Goal: Navigation & Orientation: Understand site structure

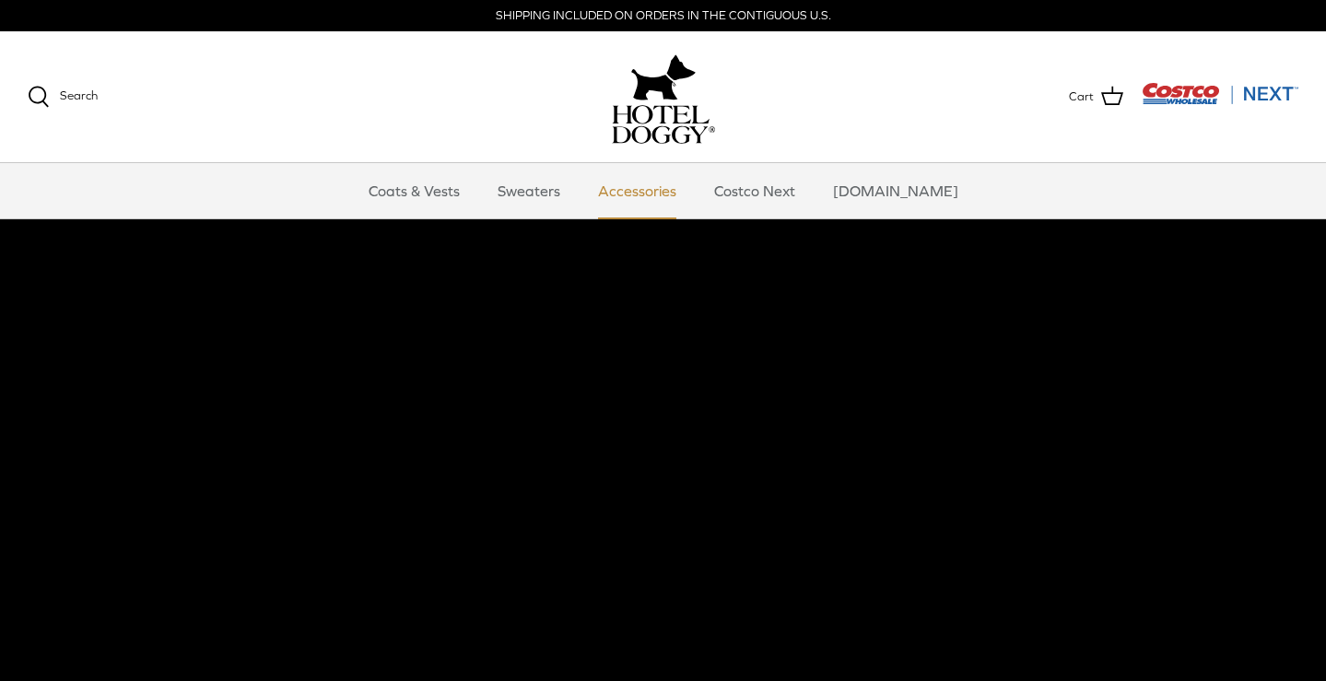
click at [660, 184] on link "Accessories" at bounding box center [636, 190] width 111 height 55
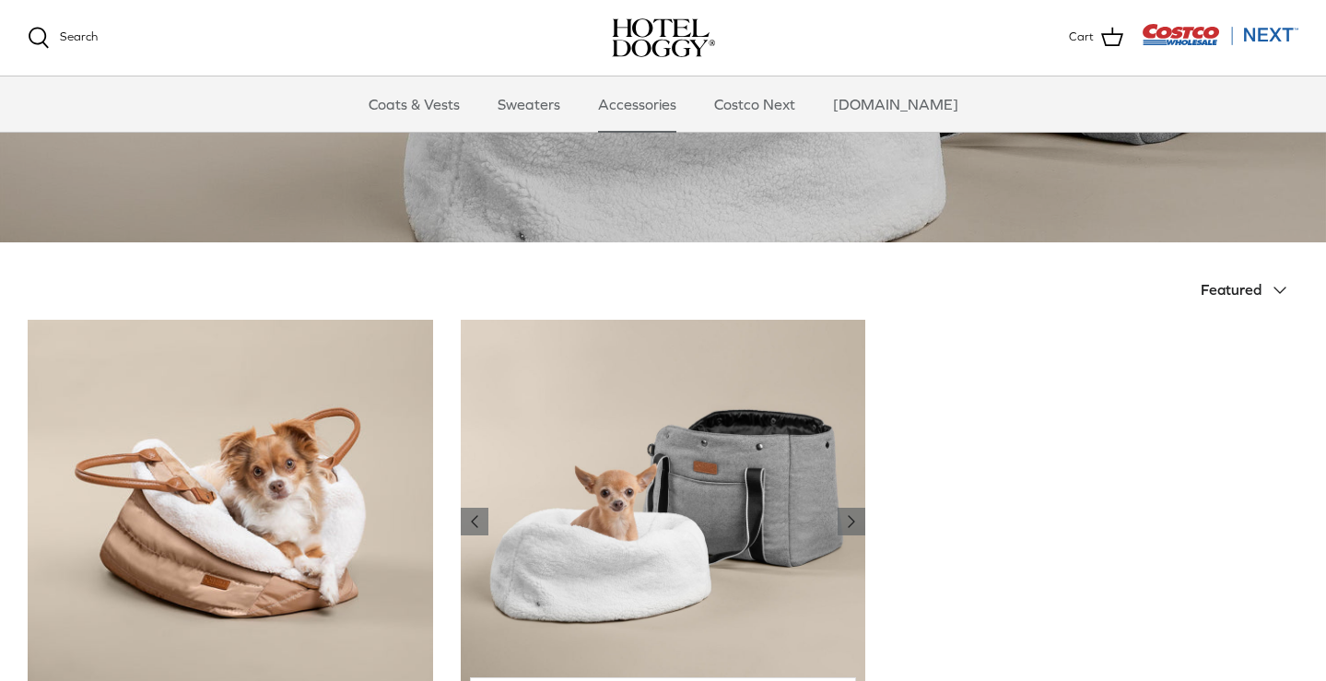
scroll to position [102, 0]
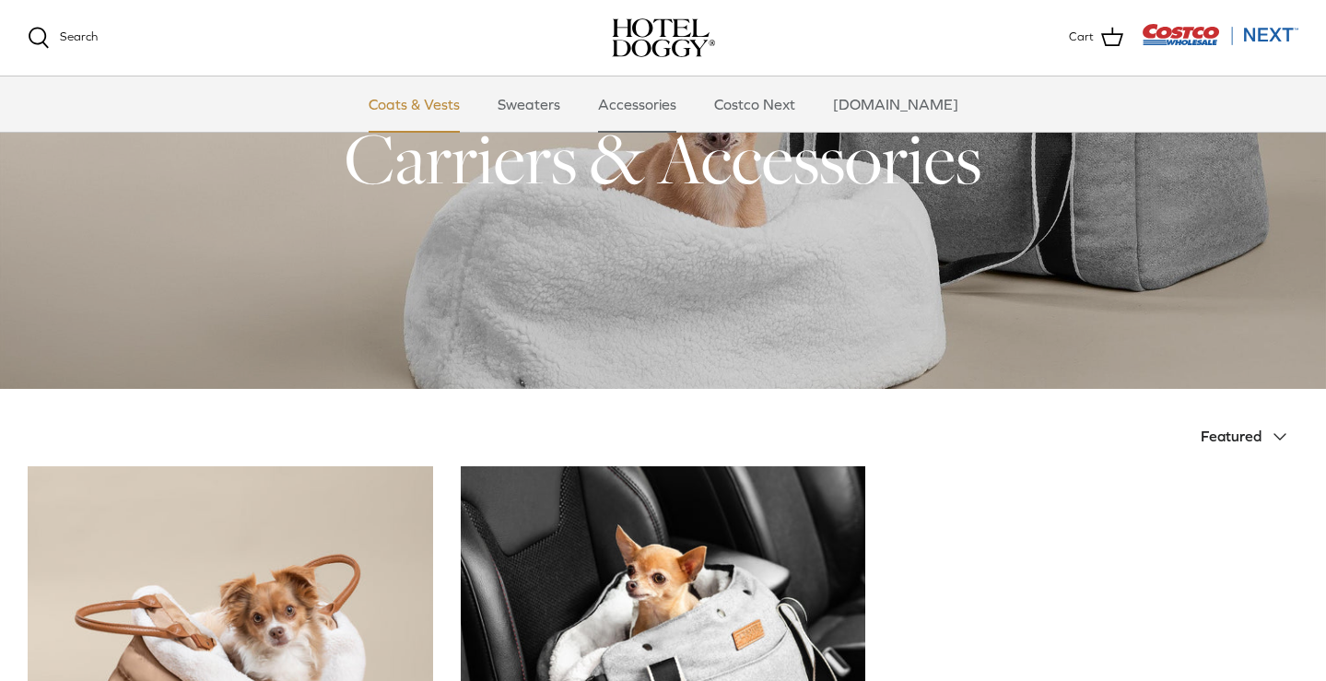
click at [438, 114] on link "Coats & Vests" at bounding box center [414, 103] width 124 height 55
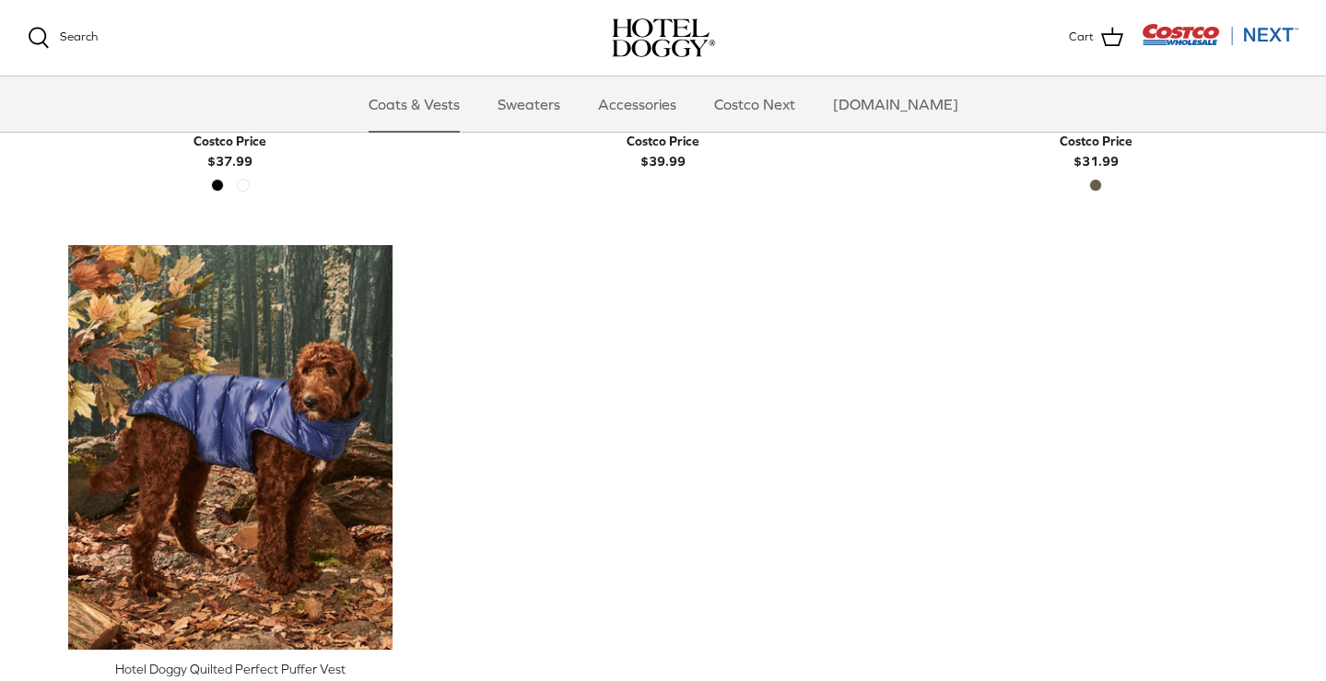
scroll to position [3072, 0]
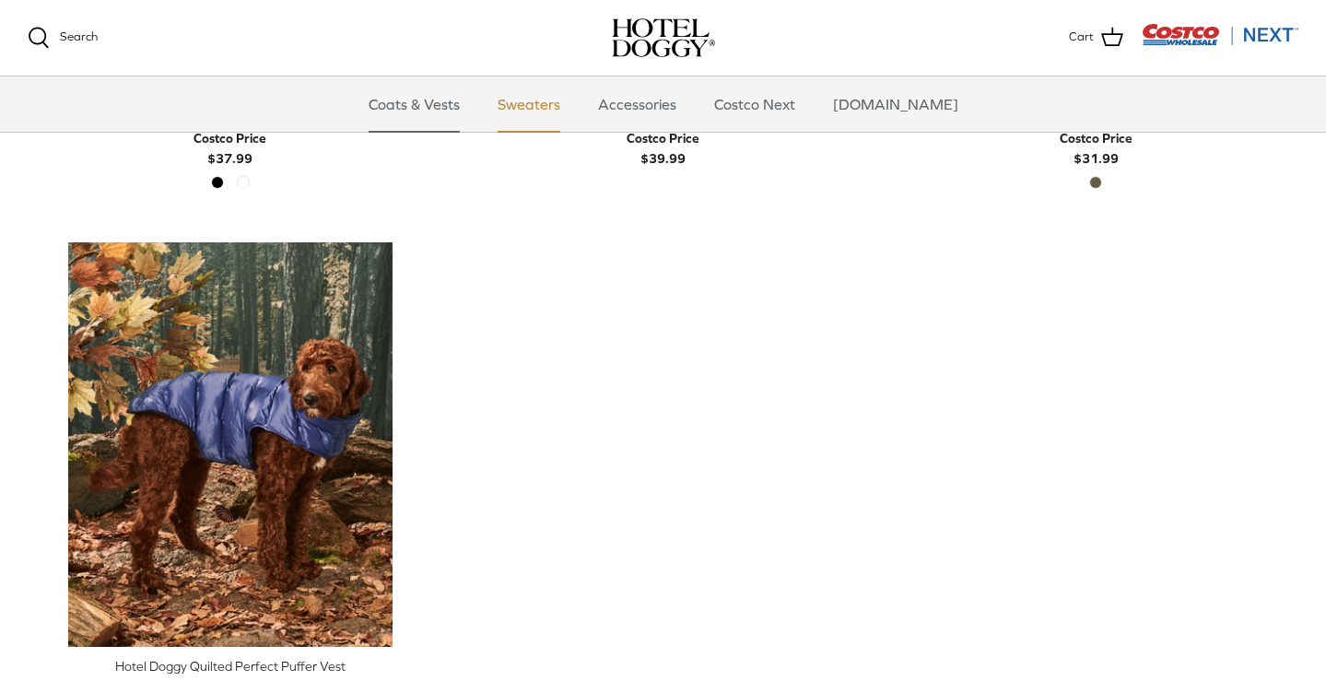
click at [540, 102] on link "Sweaters" at bounding box center [529, 103] width 96 height 55
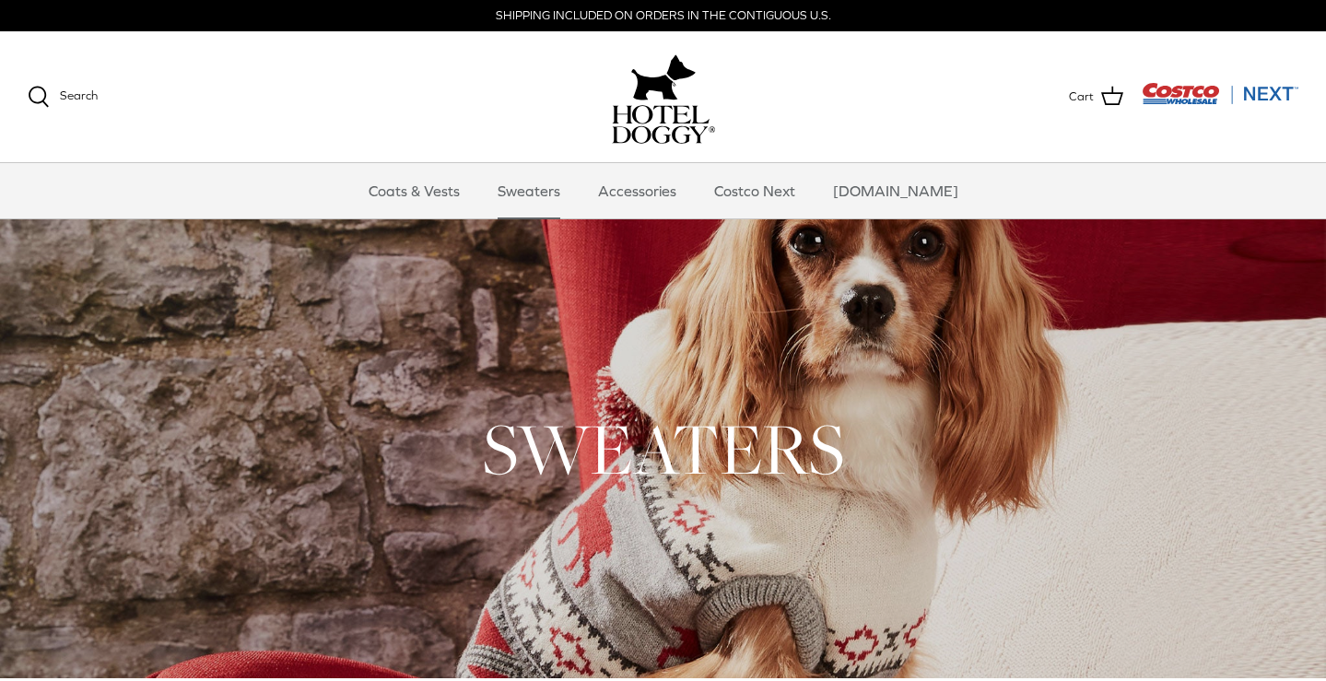
scroll to position [1, 0]
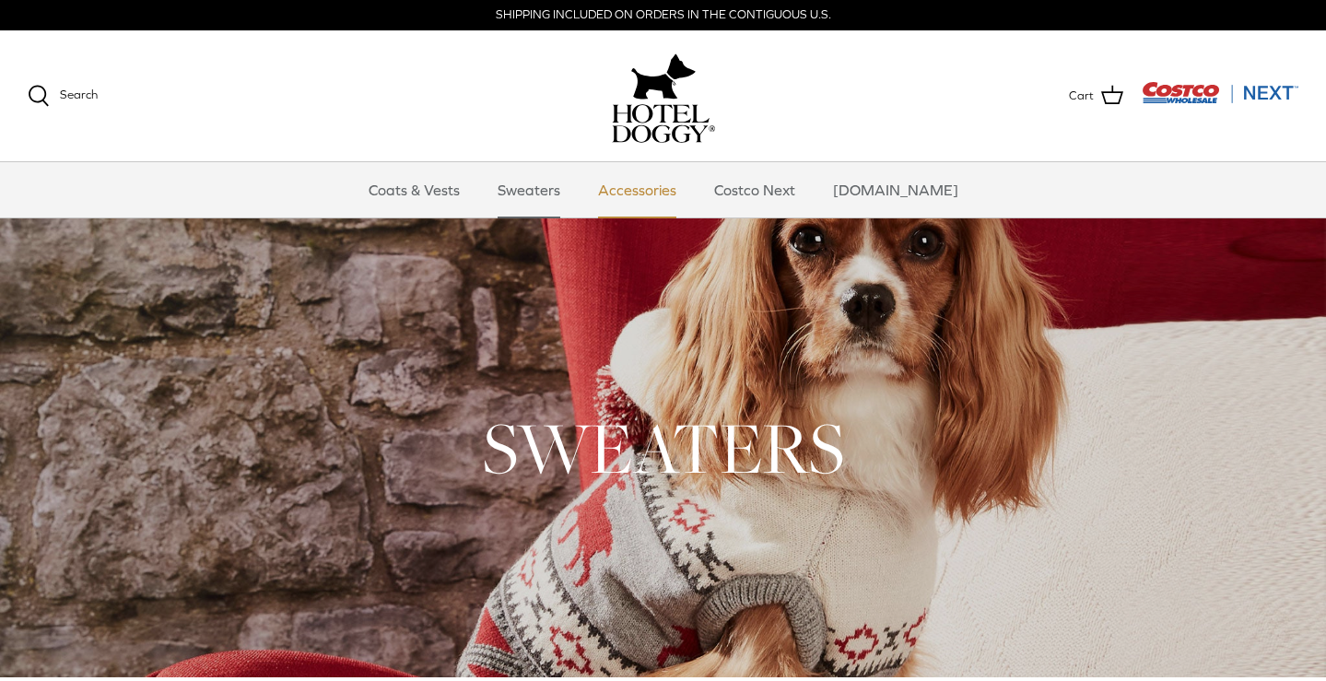
click at [627, 182] on link "Accessories" at bounding box center [636, 189] width 111 height 55
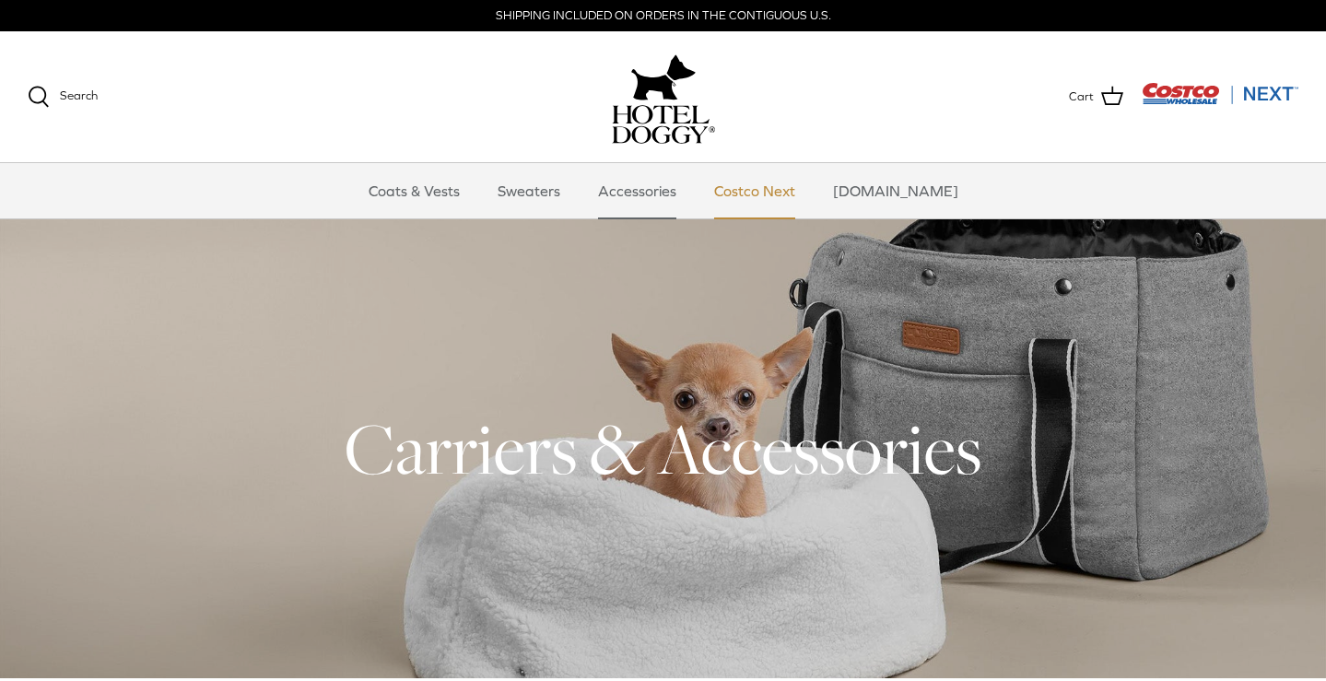
click at [795, 184] on link "Costco Next" at bounding box center [755, 190] width 114 height 55
